Goal: Navigation & Orientation: Find specific page/section

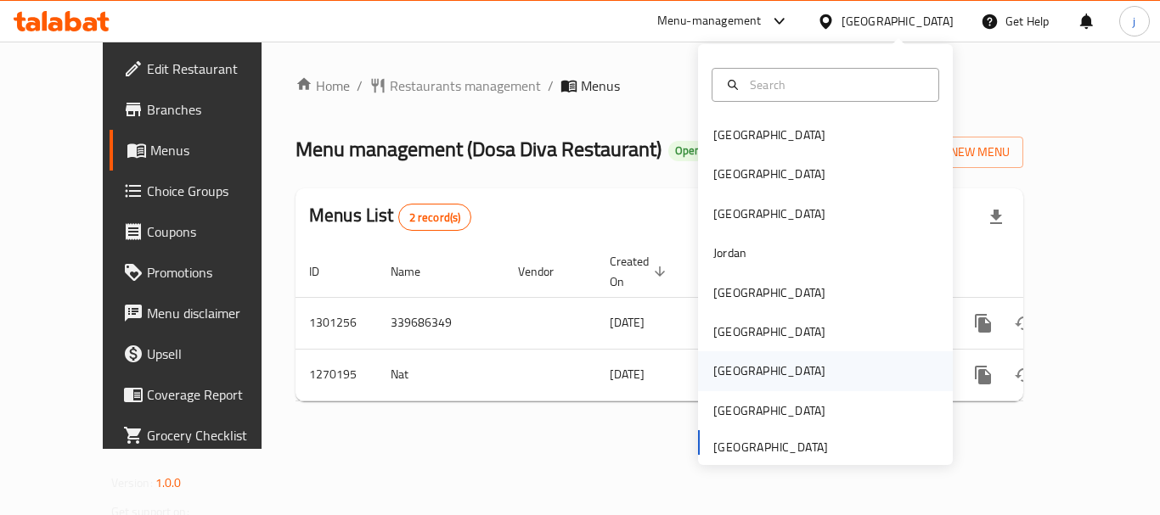
click at [713, 373] on div "[GEOGRAPHIC_DATA]" at bounding box center [769, 371] width 112 height 19
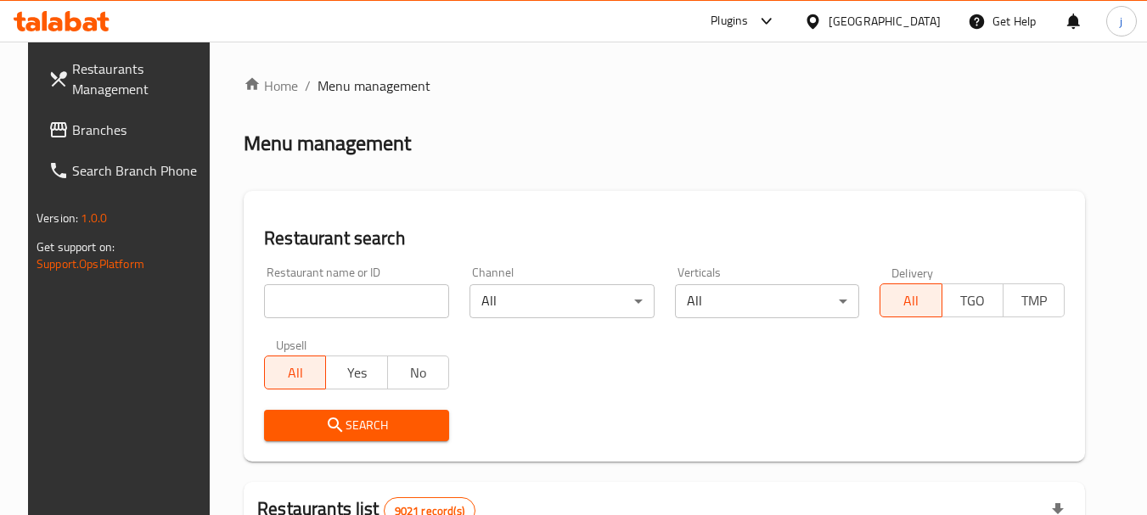
click at [76, 123] on span "Branches" at bounding box center [139, 130] width 134 height 20
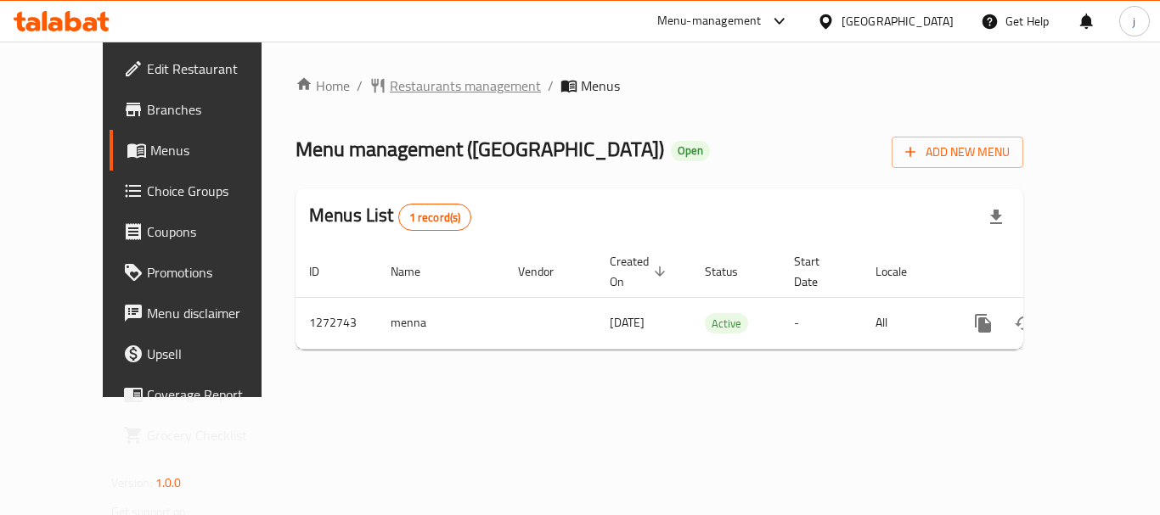
click at [436, 91] on span "Restaurants management" at bounding box center [465, 86] width 151 height 20
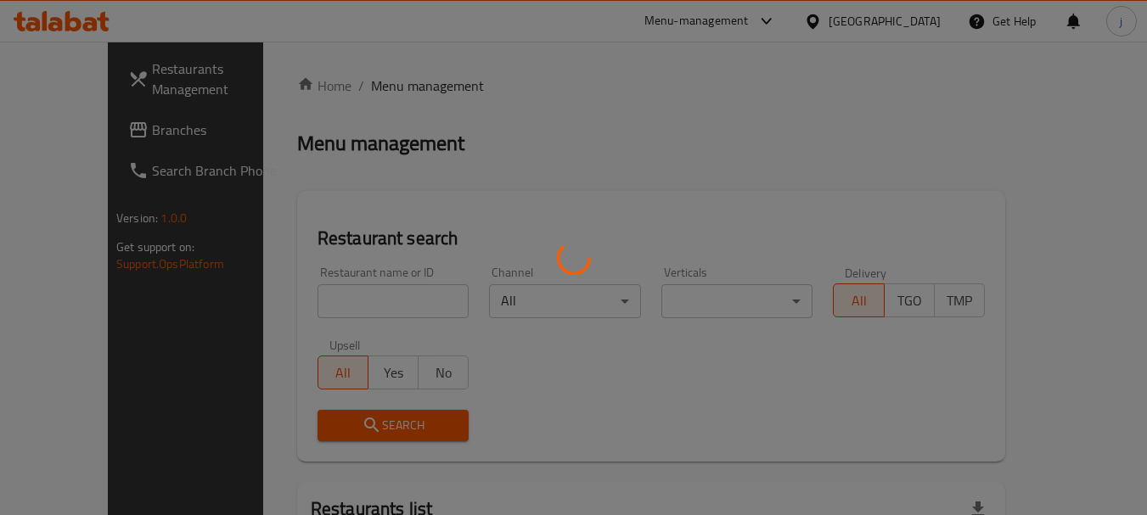
click at [18, 144] on div at bounding box center [573, 257] width 1147 height 515
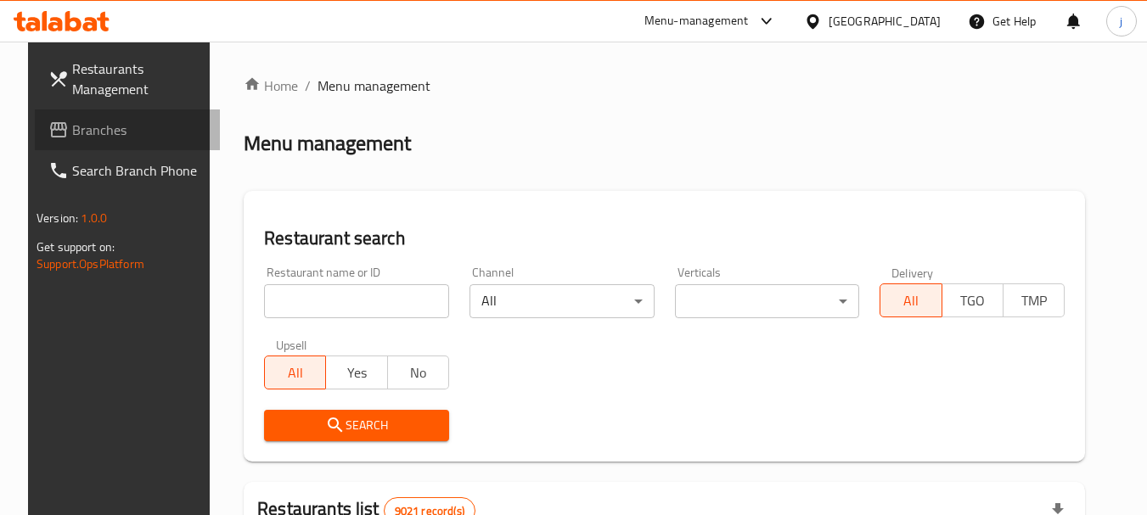
click at [72, 136] on span "Branches" at bounding box center [139, 130] width 134 height 20
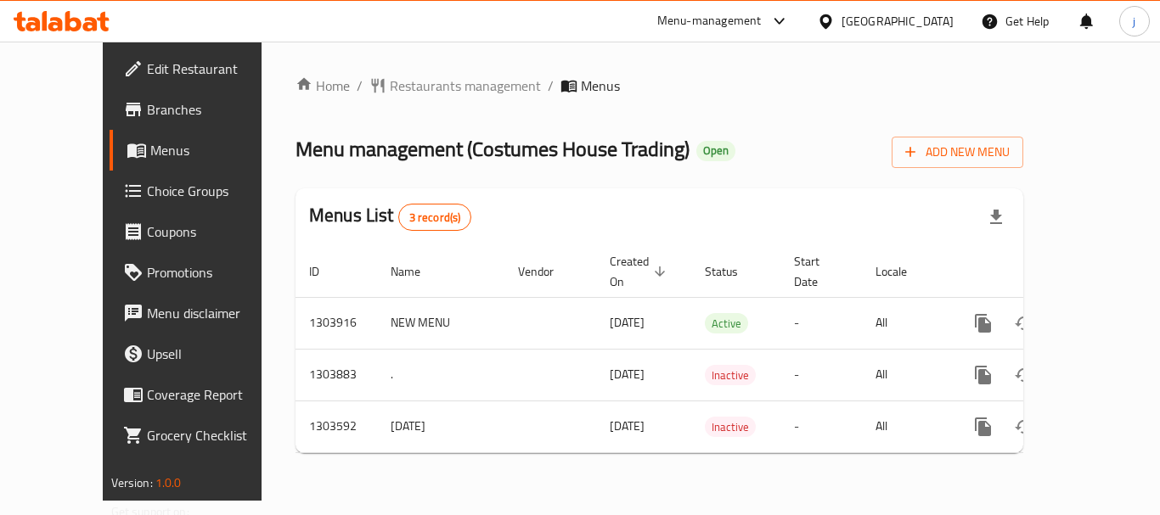
click at [835, 21] on icon at bounding box center [826, 22] width 18 height 18
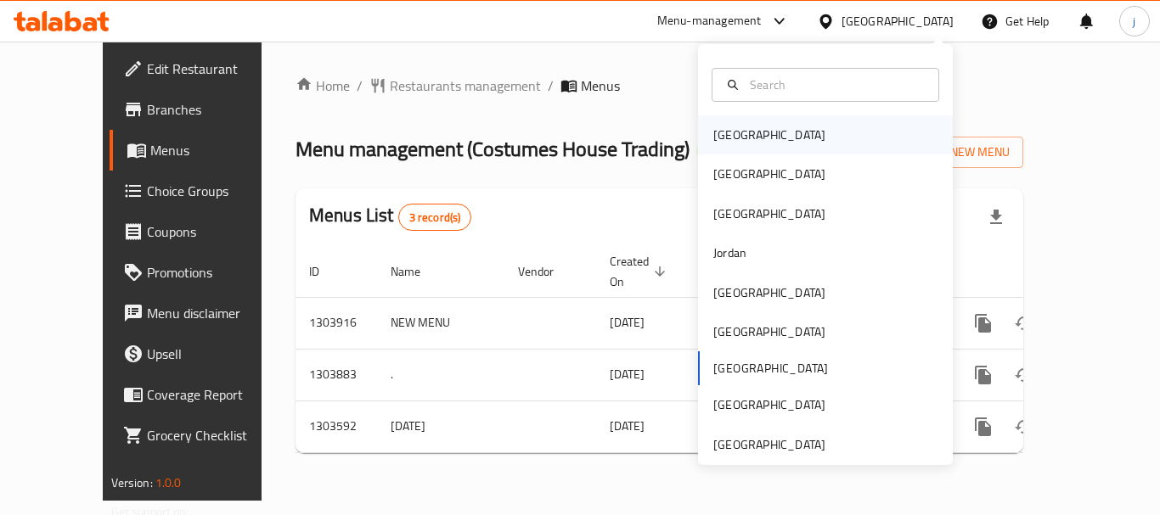
click at [713, 127] on div "Bahrain" at bounding box center [769, 135] width 112 height 19
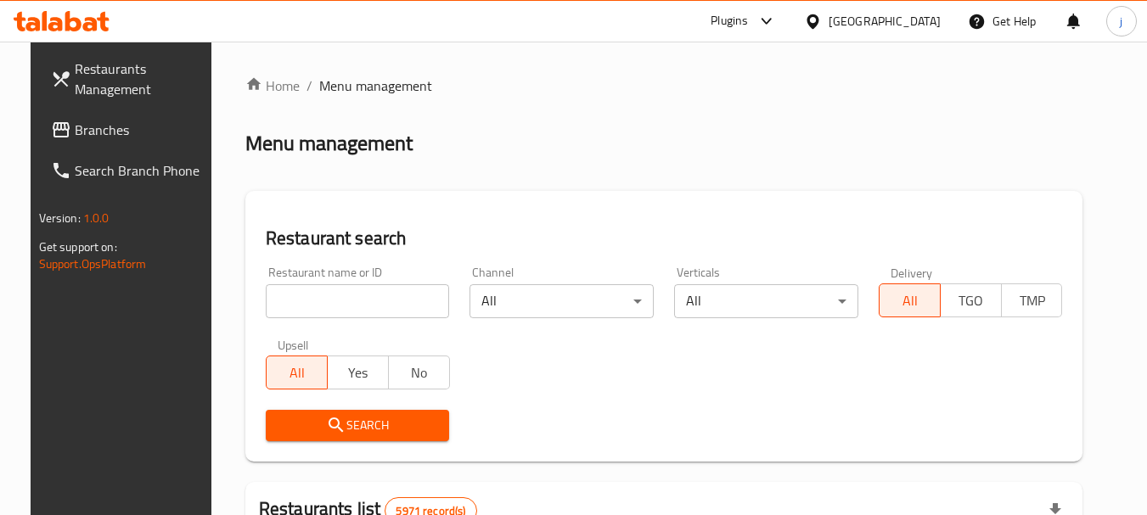
click at [75, 130] on span "Branches" at bounding box center [142, 130] width 134 height 20
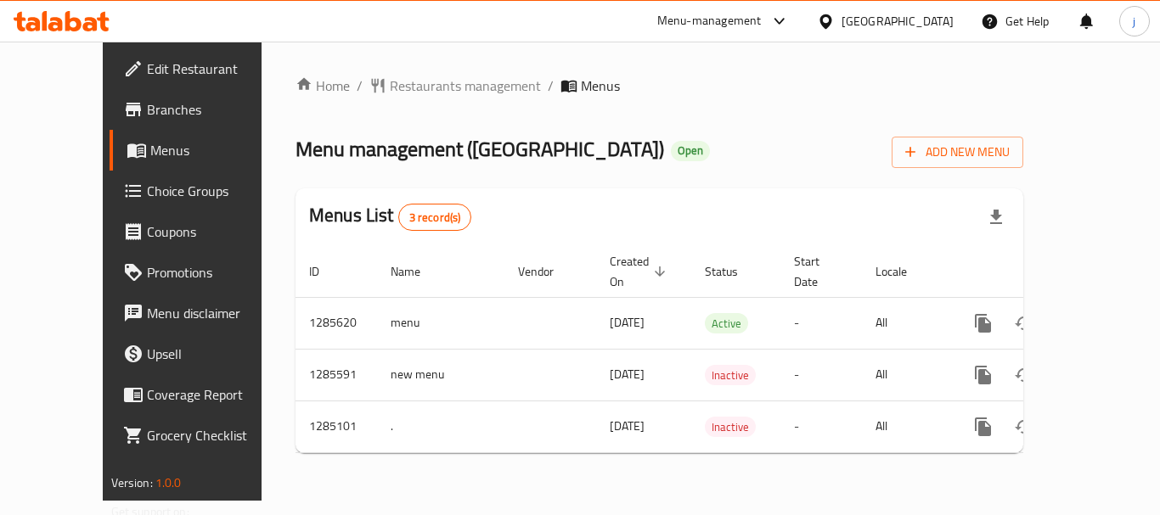
click at [885, 24] on div "Bahrain" at bounding box center [885, 21] width 164 height 41
click at [831, 25] on icon at bounding box center [825, 21] width 12 height 14
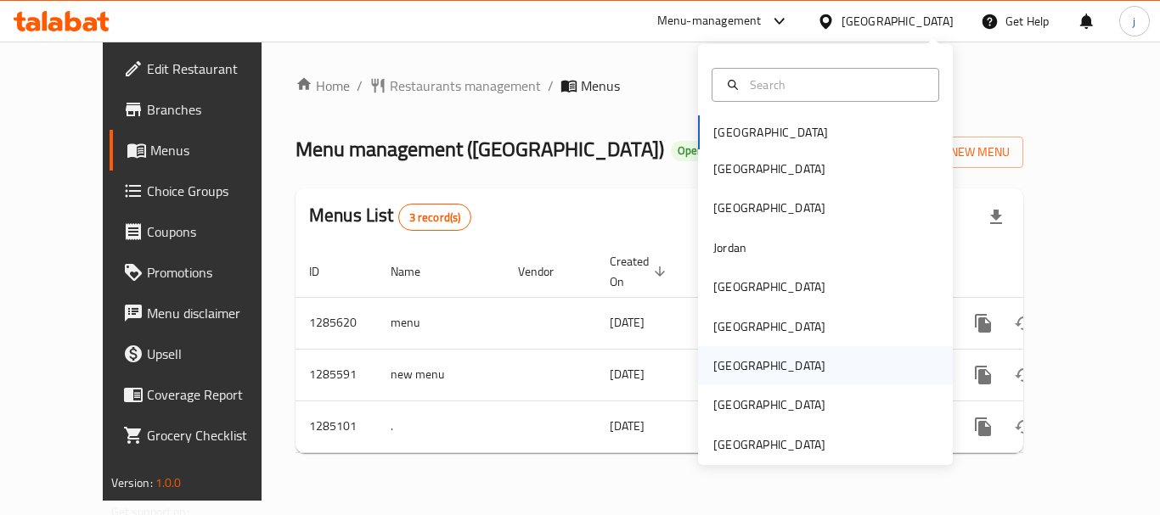
click at [741, 357] on div "[GEOGRAPHIC_DATA]" at bounding box center [769, 365] width 139 height 39
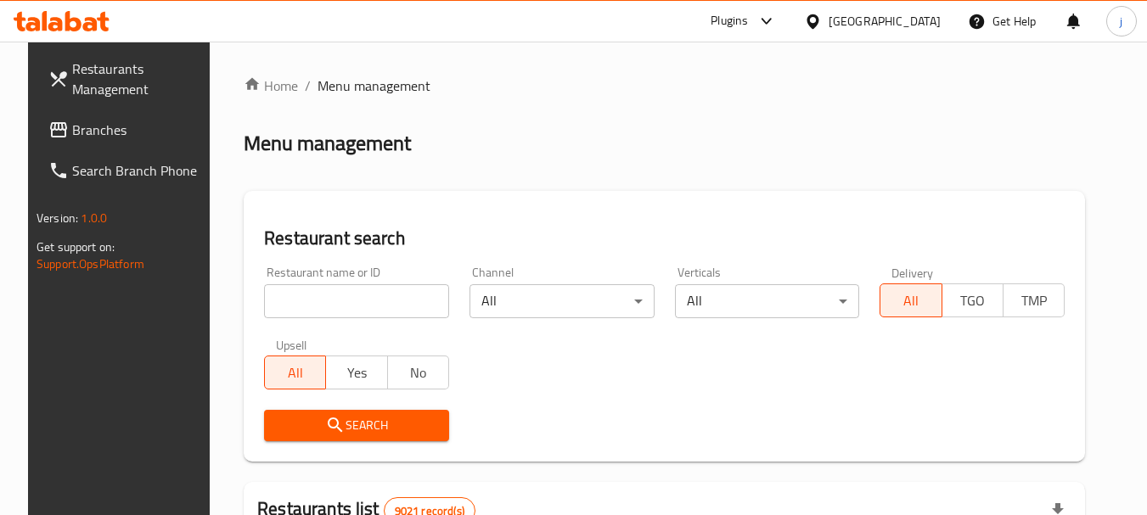
click at [123, 125] on span "Branches" at bounding box center [139, 130] width 134 height 20
